Goal: Transaction & Acquisition: Purchase product/service

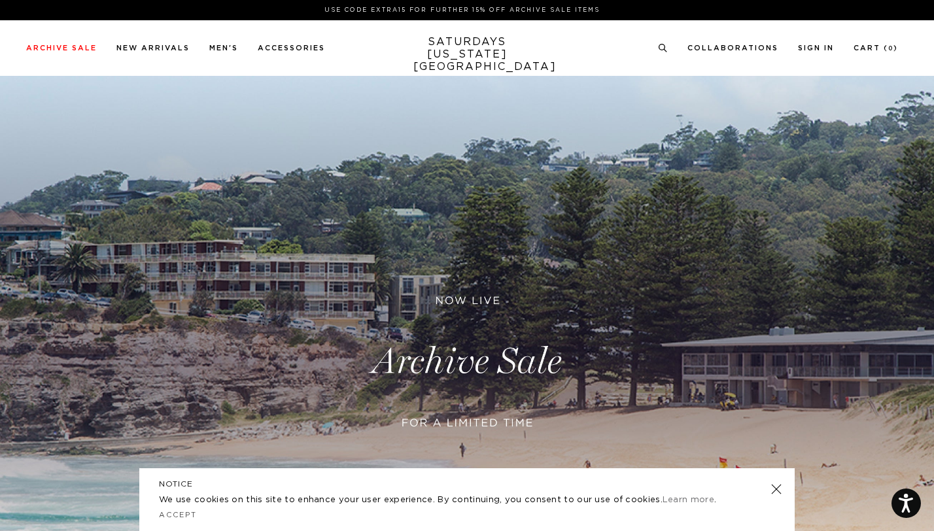
click at [778, 489] on link at bounding box center [776, 489] width 18 height 18
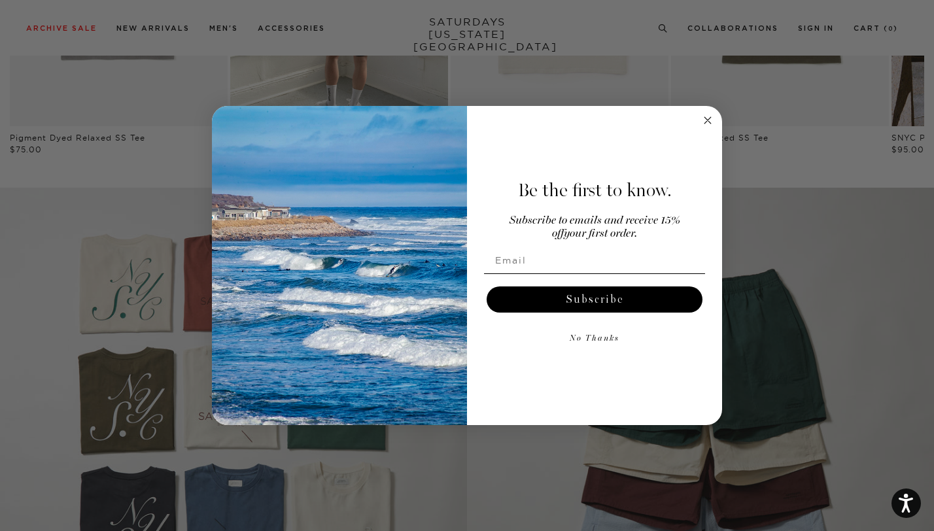
scroll to position [1065, 0]
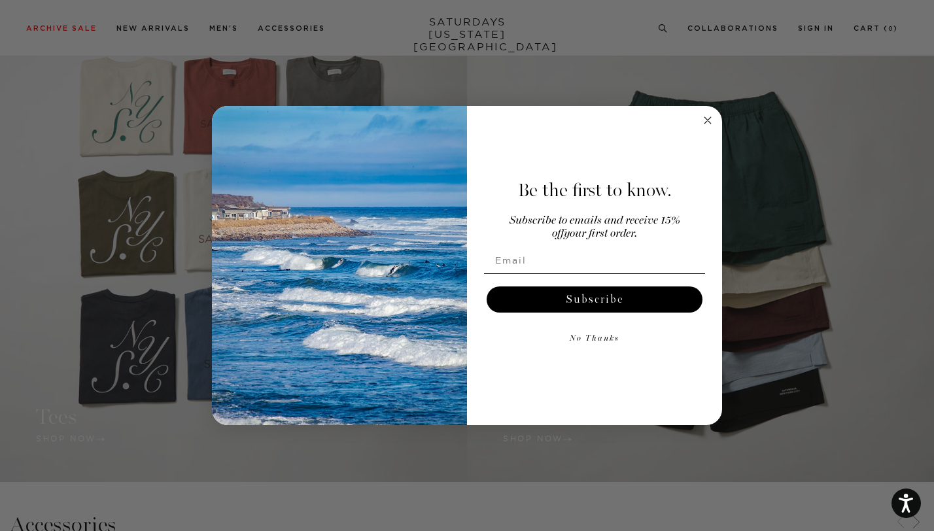
click at [706, 122] on icon "Close dialog" at bounding box center [707, 120] width 7 height 7
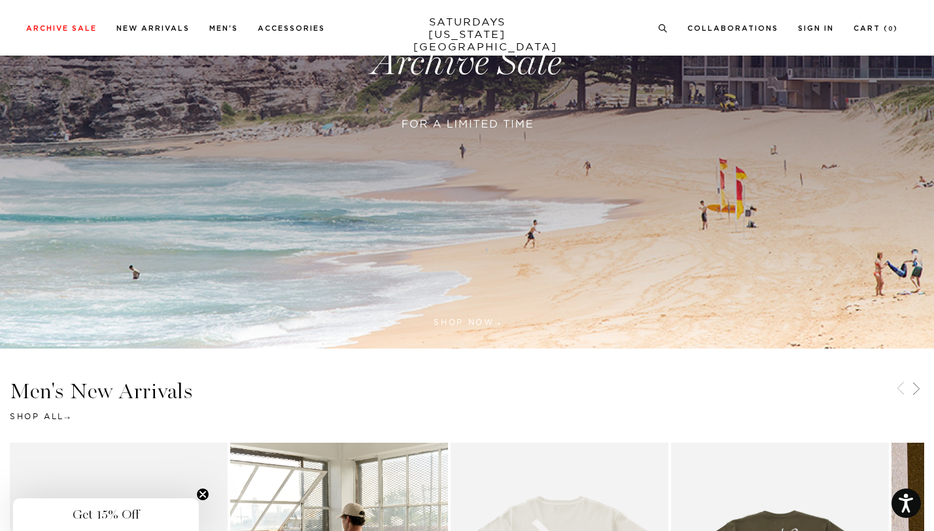
scroll to position [0, 0]
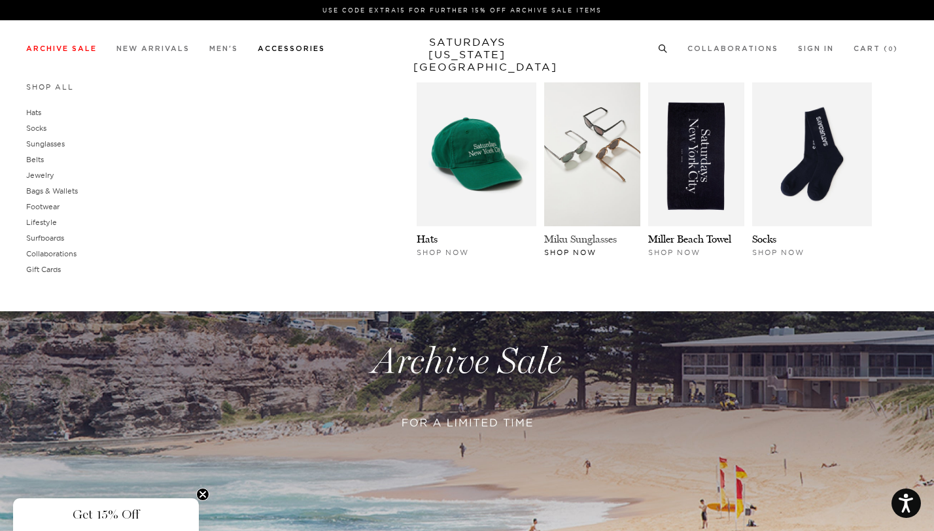
click at [617, 243] on link "Miku Sunglasses" at bounding box center [580, 239] width 73 height 12
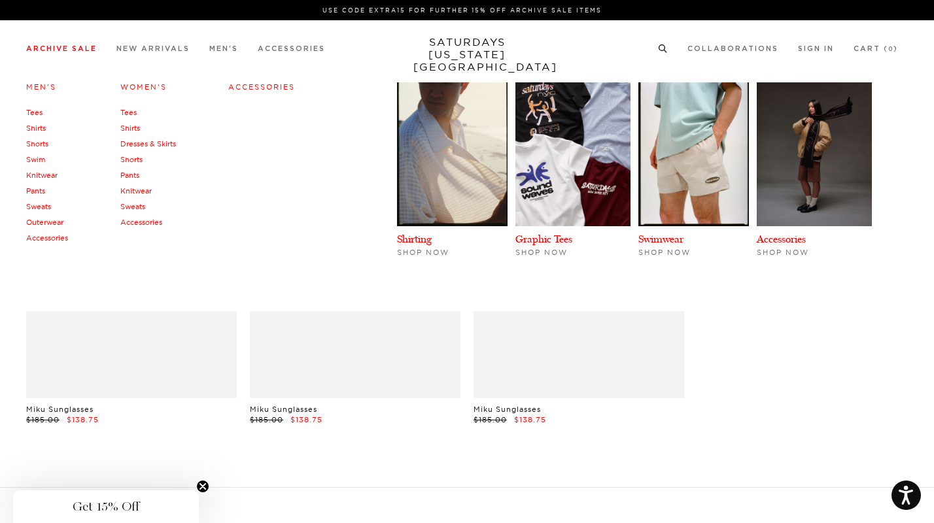
click at [43, 144] on link "Shorts" at bounding box center [37, 143] width 22 height 9
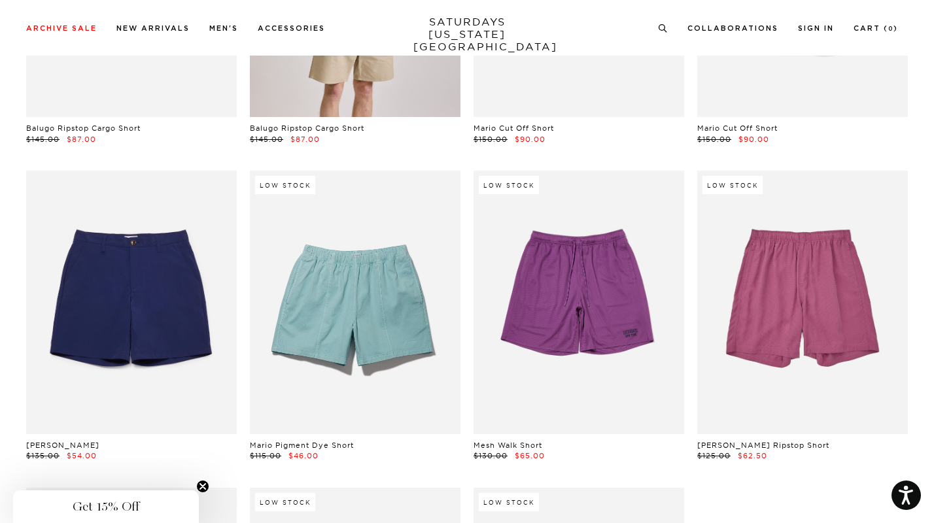
scroll to position [1001, 0]
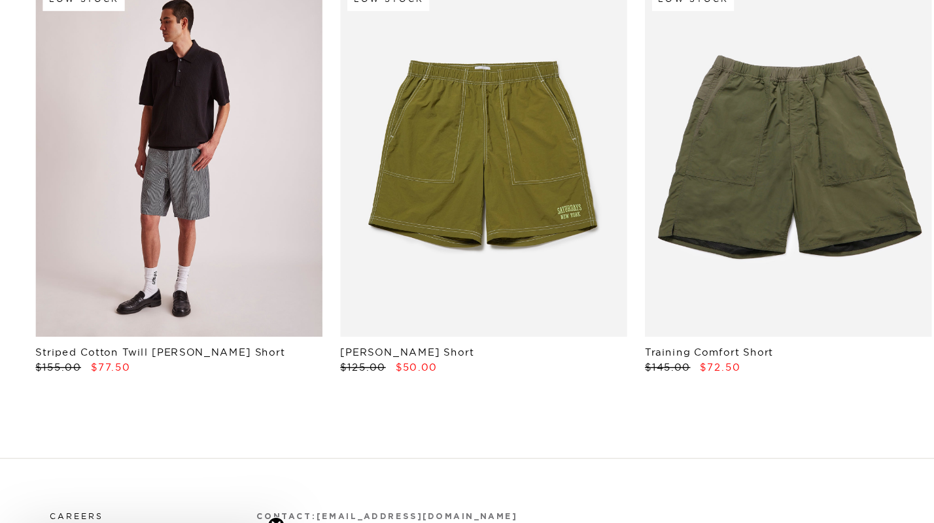
click at [138, 239] on link at bounding box center [131, 217] width 211 height 264
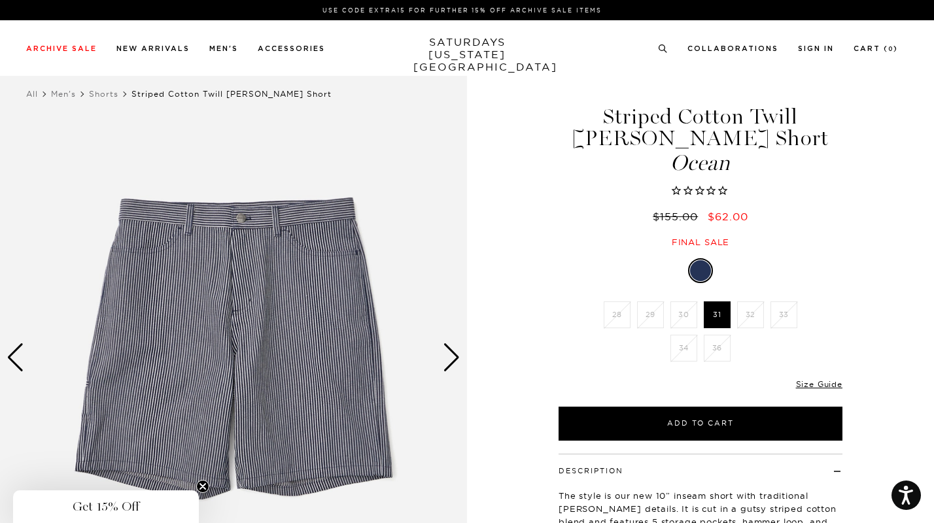
click at [211, 269] on img at bounding box center [233, 358] width 467 height 584
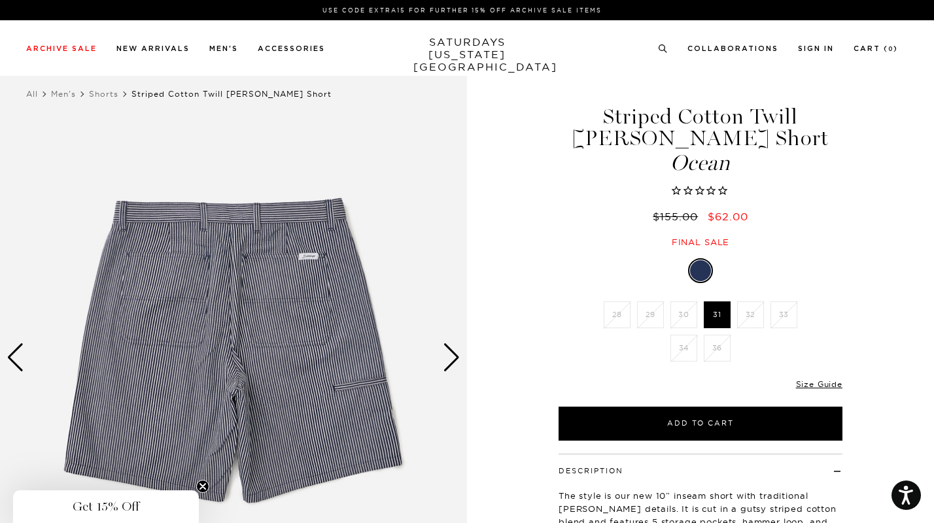
click at [218, 256] on img at bounding box center [233, 358] width 467 height 584
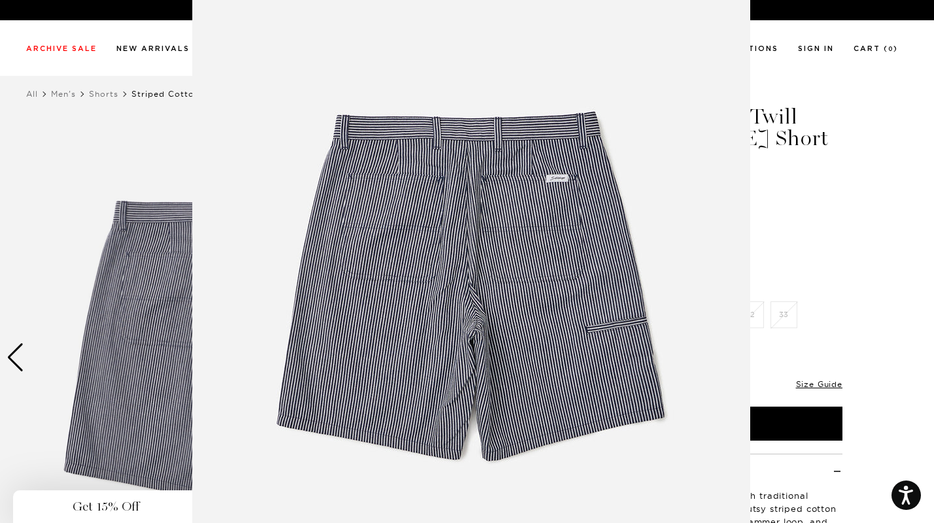
scroll to position [38, 0]
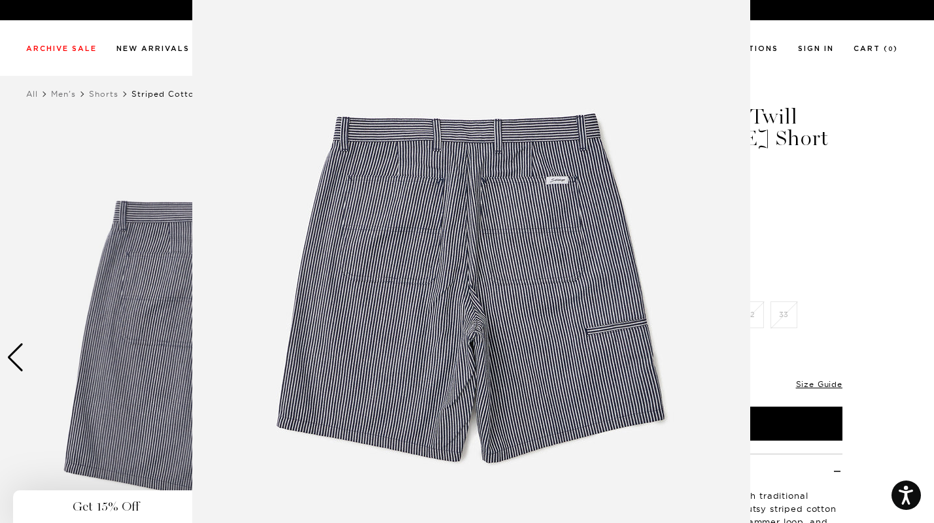
click at [467, 135] on img at bounding box center [471, 297] width 558 height 670
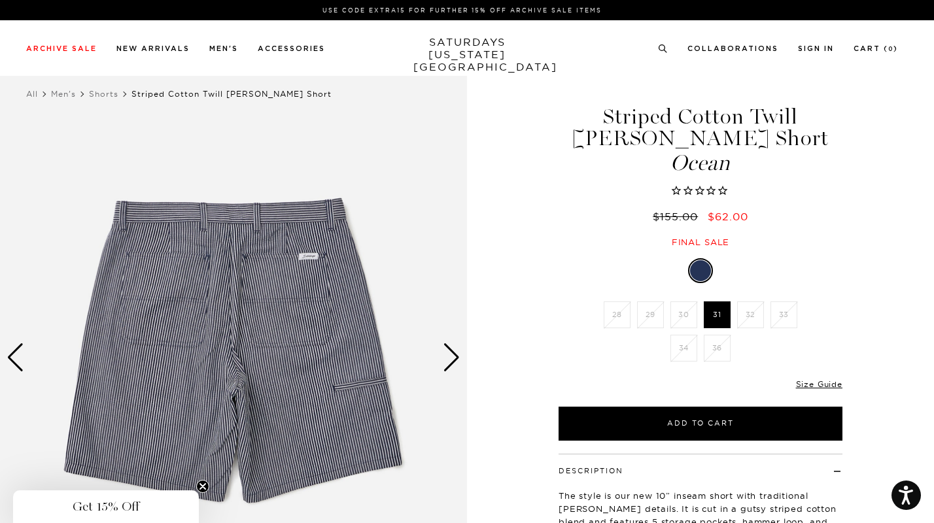
scroll to position [0, 0]
